Goal: Navigation & Orientation: Find specific page/section

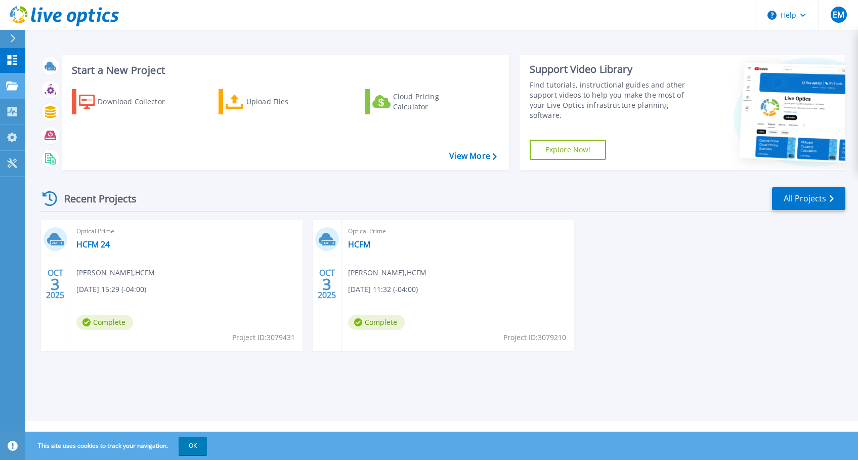
click at [17, 80] on link "Projects Projects" at bounding box center [12, 86] width 25 height 26
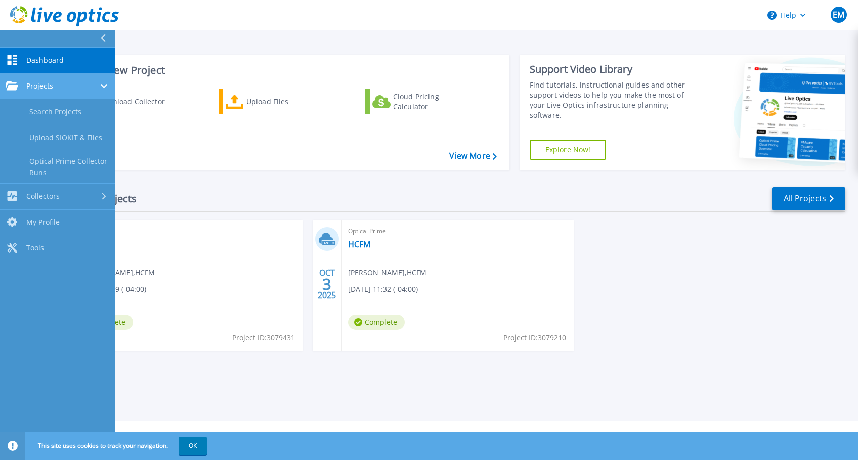
click at [16, 81] on icon at bounding box center [12, 85] width 12 height 9
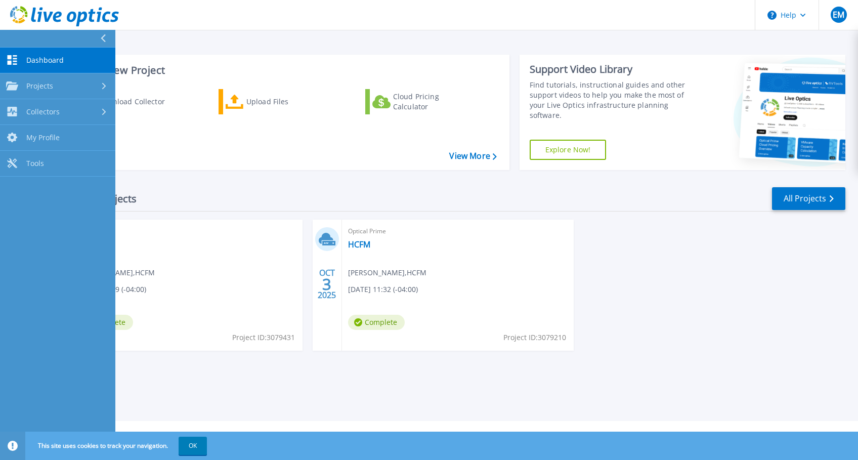
drag, startPoint x: 16, startPoint y: 81, endPoint x: 234, endPoint y: 9, distance: 229.3
click at [227, 9] on header "Help EM End User Eric Myers eric.myers@centaris.com HCFM My Profile Log Out" at bounding box center [429, 15] width 858 height 30
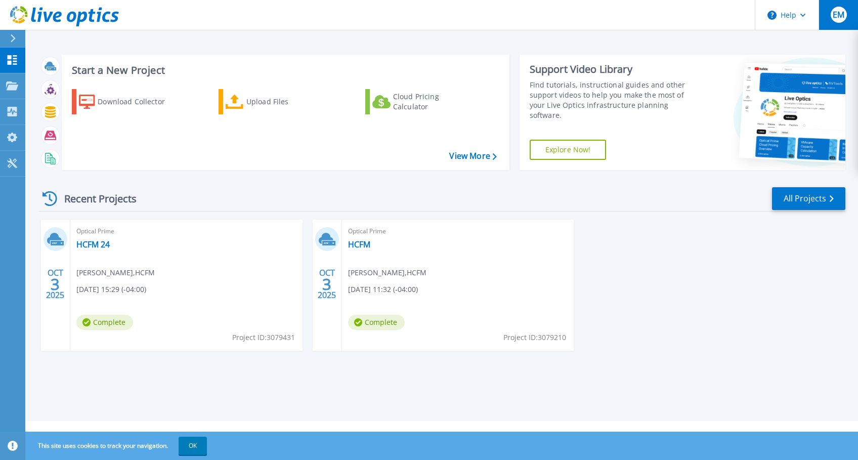
click at [838, 15] on span "EM" at bounding box center [838, 15] width 12 height 8
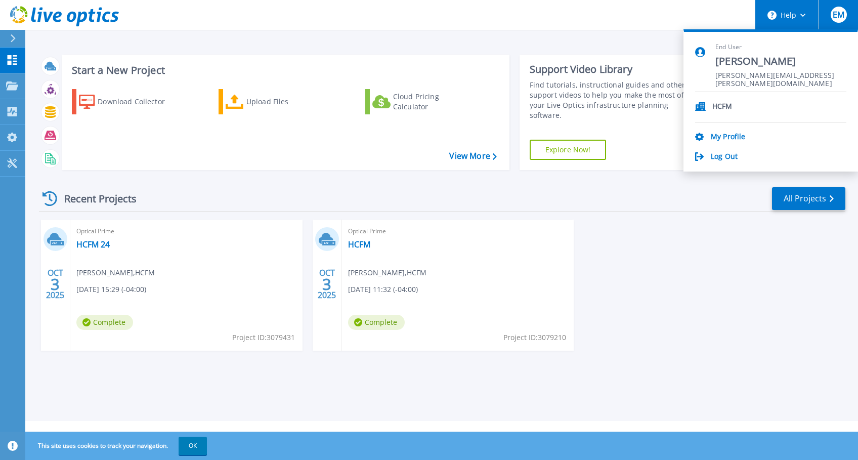
click at [794, 11] on button "Help" at bounding box center [786, 15] width 63 height 30
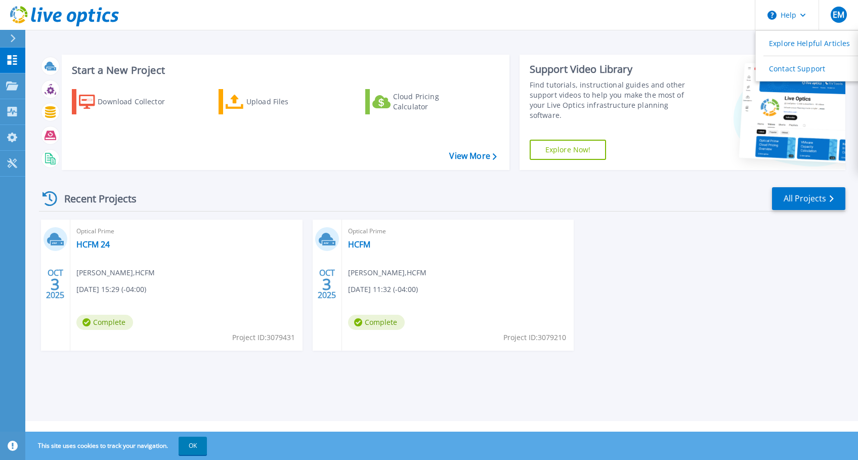
click at [708, 15] on header "Help Explore Helpful Articles Contact Support EM End User Eric Myers eric.myers…" at bounding box center [429, 15] width 858 height 30
click at [19, 40] on div at bounding box center [17, 38] width 16 height 17
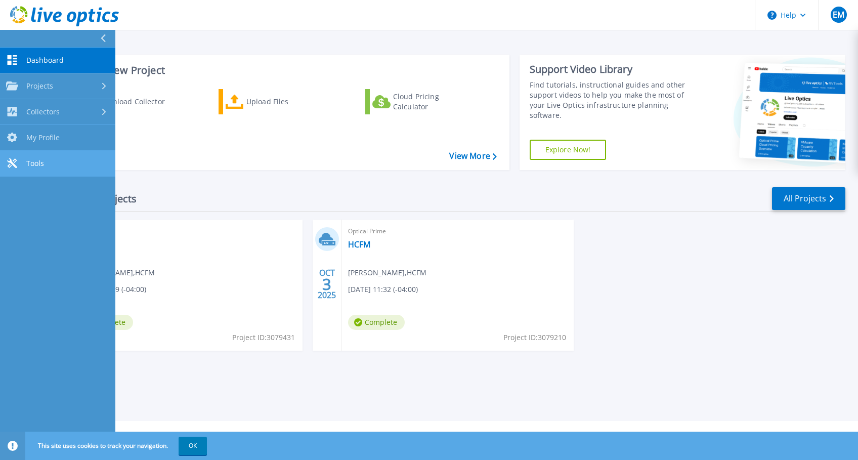
click at [43, 166] on span "Tools" at bounding box center [35, 163] width 18 height 9
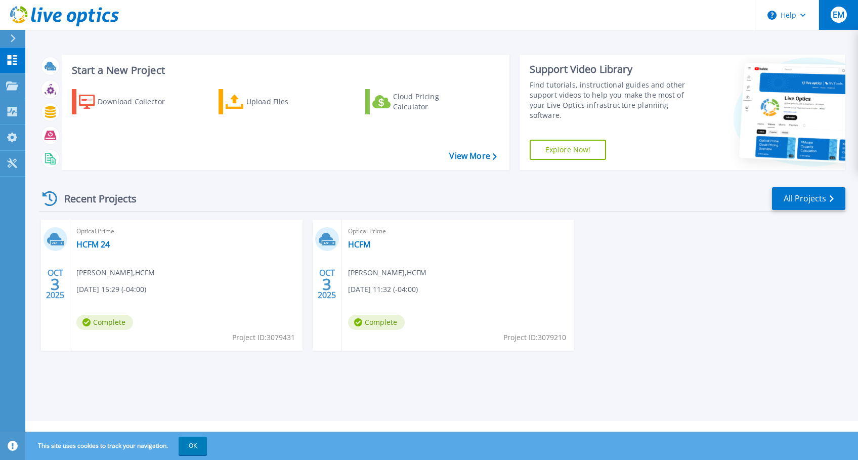
click at [836, 18] on span "EM" at bounding box center [838, 15] width 12 height 8
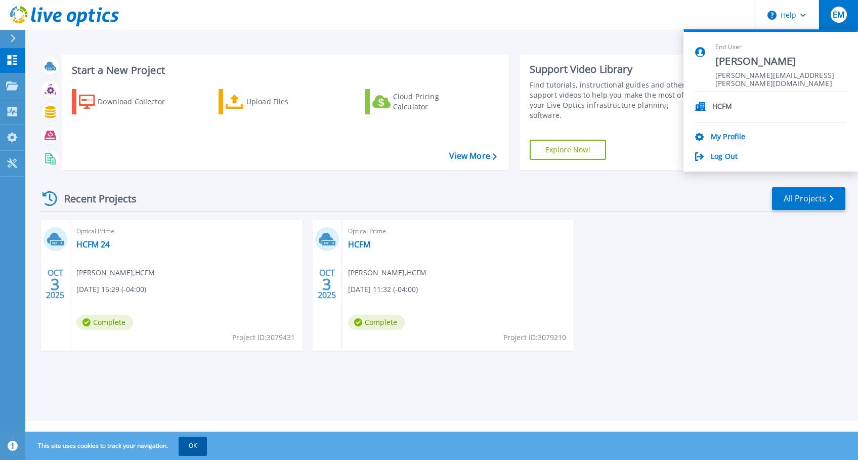
click at [190, 454] on button "OK" at bounding box center [192, 445] width 28 height 18
